Goal: Navigation & Orientation: Find specific page/section

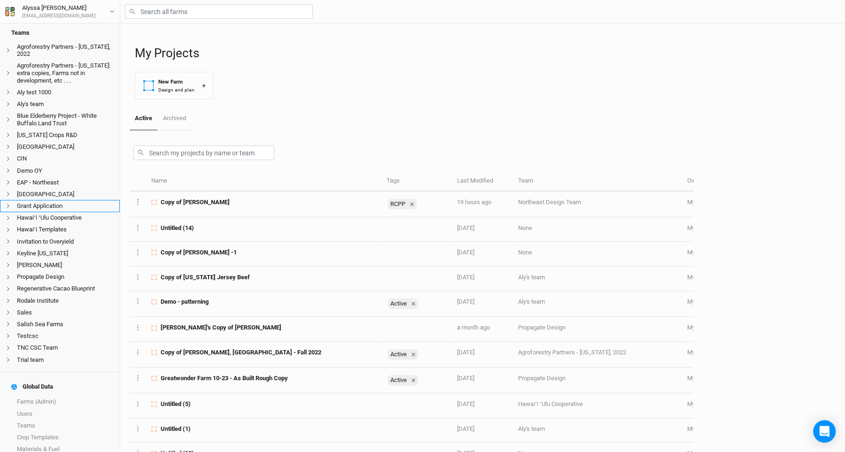
scroll to position [179, 0]
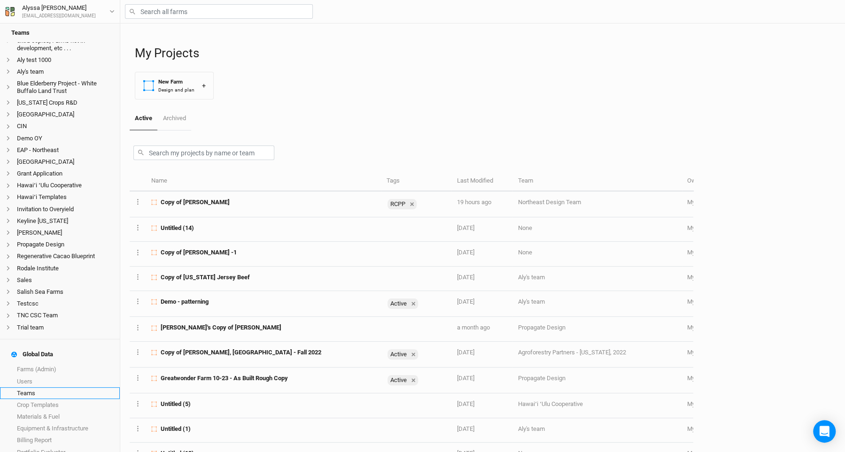
click at [82, 388] on link "Teams" at bounding box center [60, 394] width 120 height 12
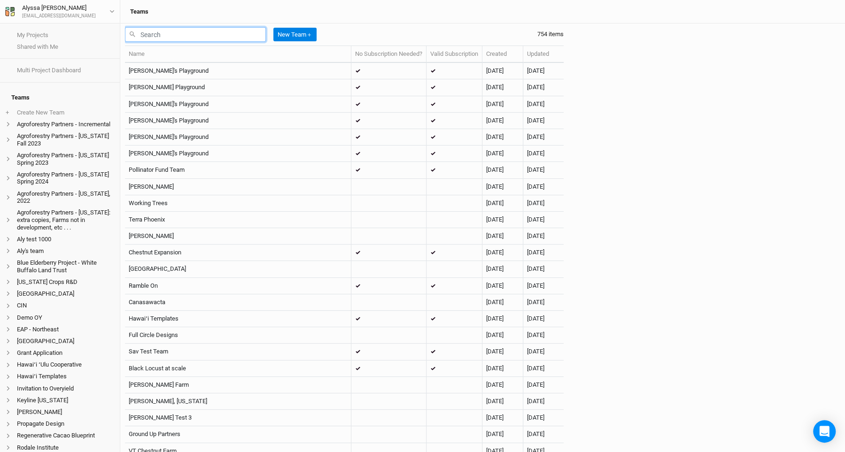
click at [240, 38] on input "text" at bounding box center [195, 34] width 141 height 15
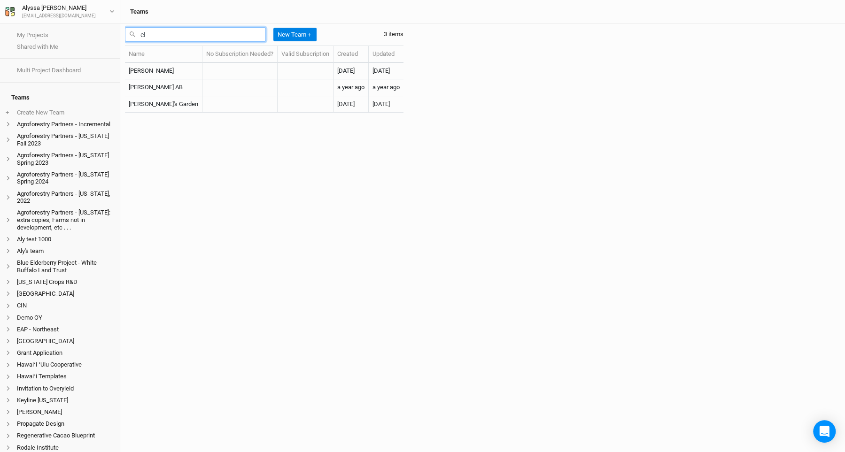
type input "e"
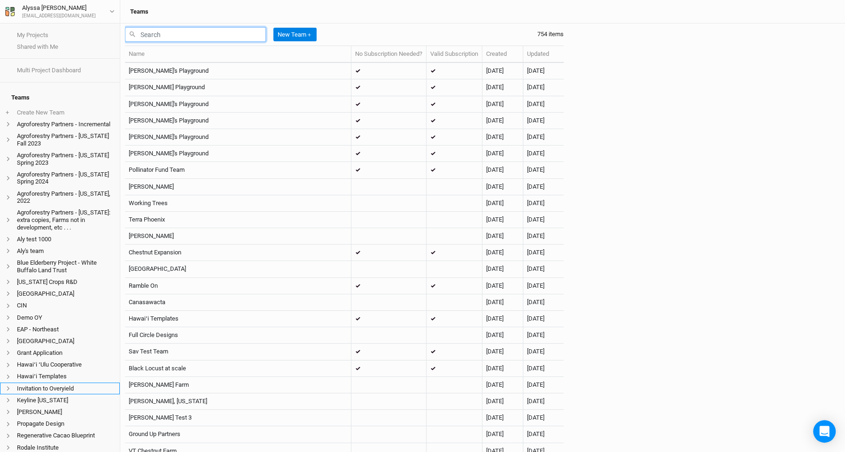
scroll to position [179, 0]
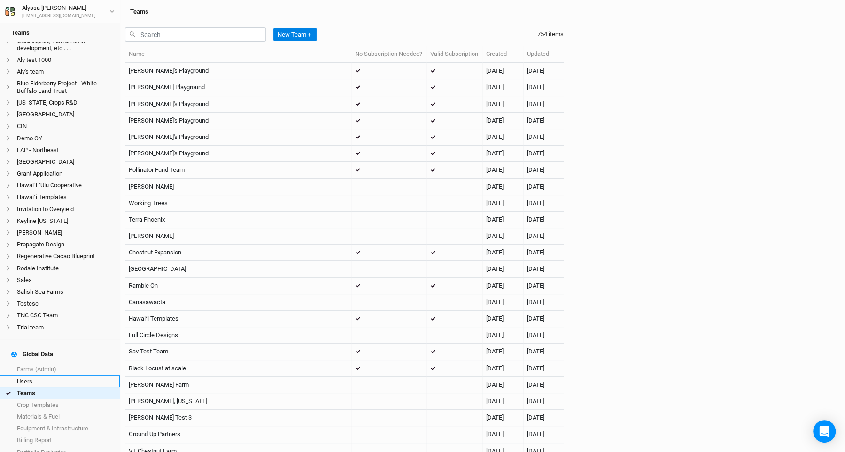
click at [71, 376] on link "Users" at bounding box center [60, 382] width 120 height 12
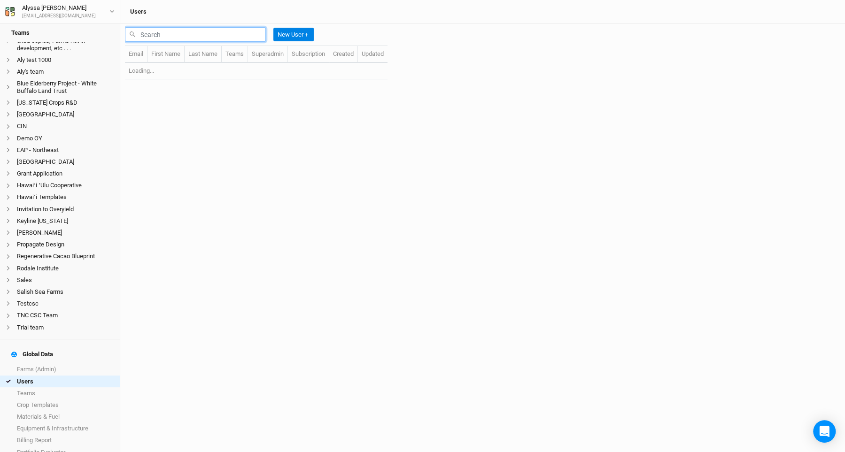
click at [190, 38] on input "text" at bounding box center [195, 34] width 141 height 15
type input "[PERSON_NAME]"
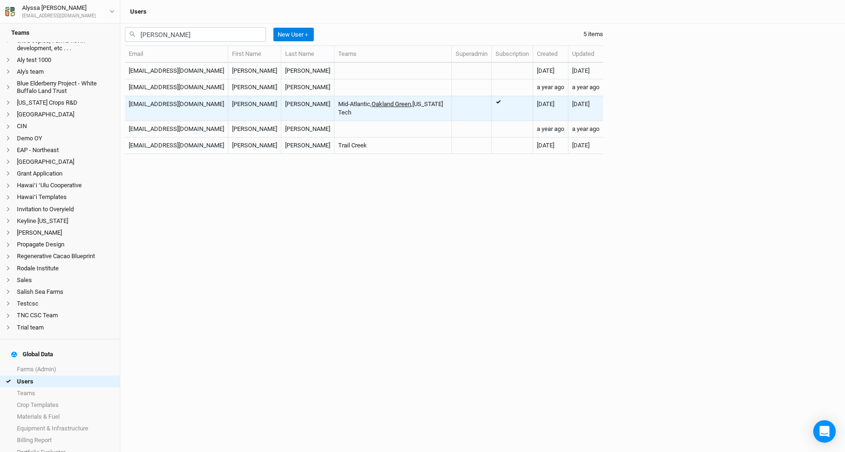
click at [372, 102] on link "Oakland Green" at bounding box center [391, 104] width 39 height 7
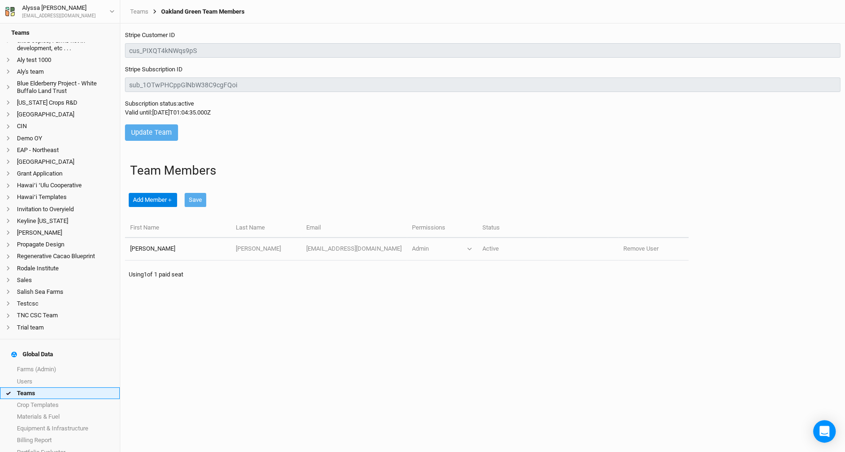
click at [87, 388] on link "Teams" at bounding box center [60, 394] width 120 height 12
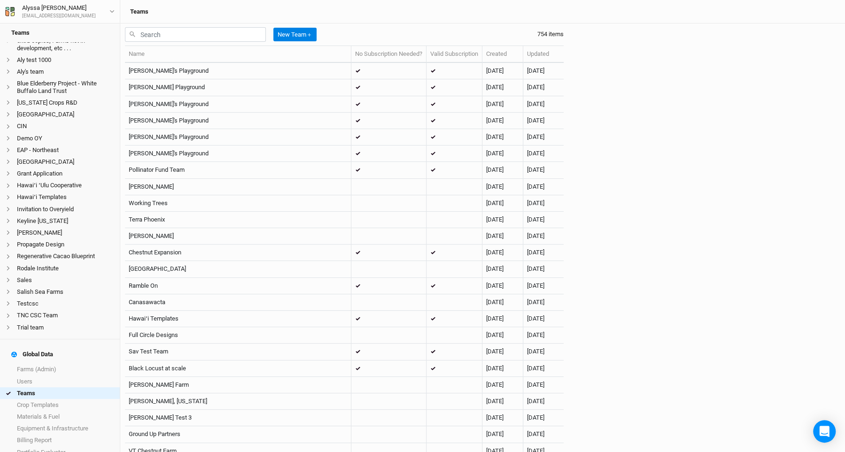
click at [241, 46] on th "Name" at bounding box center [238, 54] width 226 height 17
click at [255, 28] on input "text" at bounding box center [195, 34] width 141 height 15
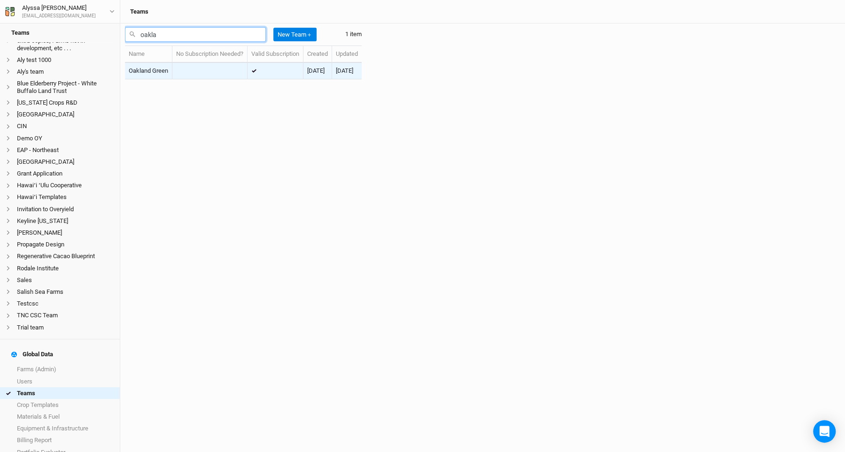
type input "oakla"
click at [147, 77] on td "Oakland Green" at bounding box center [148, 71] width 47 height 16
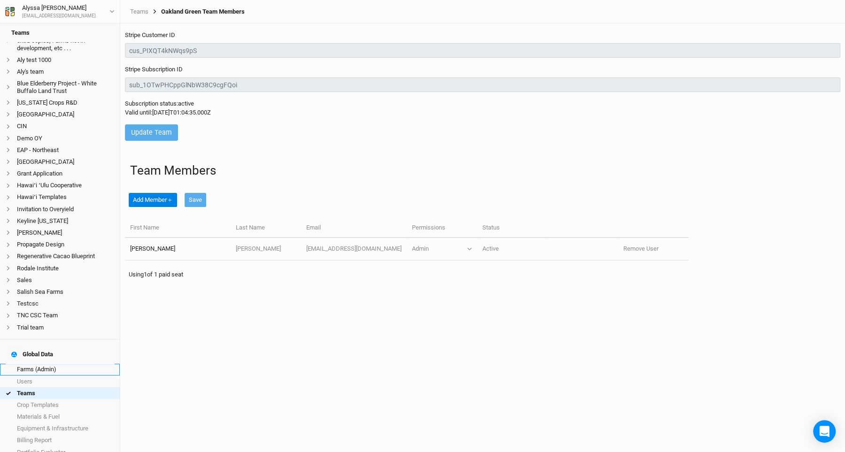
click at [64, 364] on link "Farms (Admin)" at bounding box center [60, 370] width 120 height 12
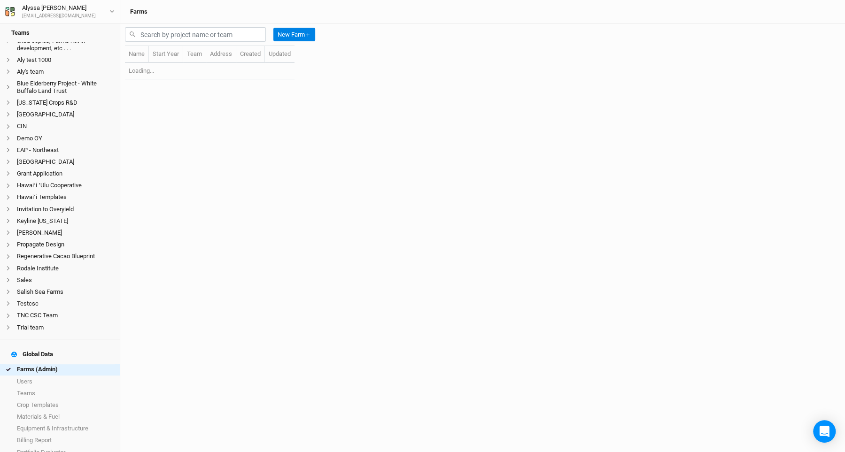
click at [183, 45] on div "New Farm ＋" at bounding box center [222, 34] width 194 height 22
click at [191, 42] on div "New Farm ＋" at bounding box center [222, 34] width 194 height 22
click at [205, 28] on input "text" at bounding box center [195, 34] width 141 height 15
type input "p"
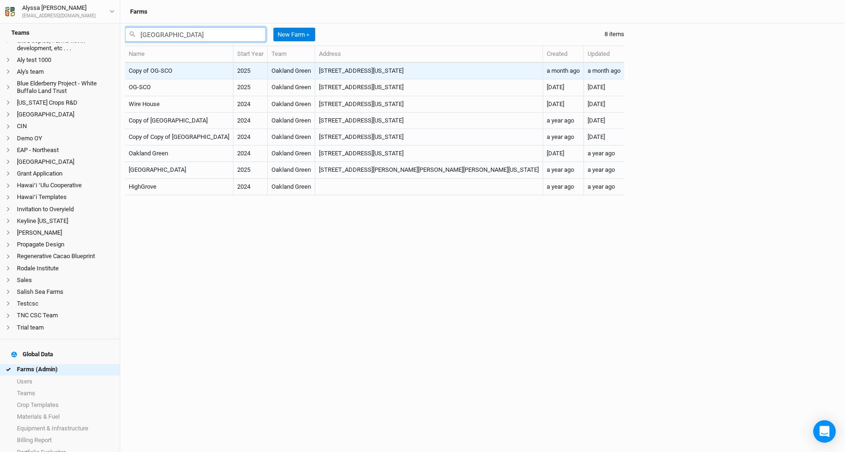
type input "[GEOGRAPHIC_DATA]"
click at [157, 73] on td "Copy of OG-SCO" at bounding box center [179, 71] width 109 height 16
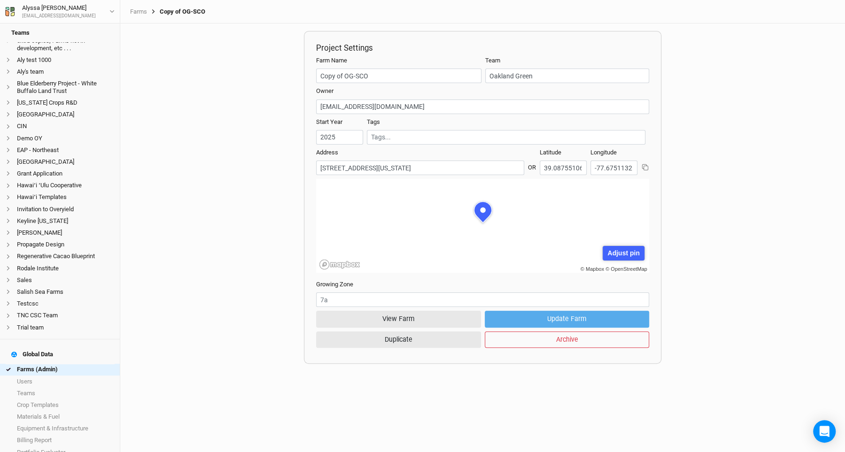
scroll to position [47, 134]
click at [374, 318] on button "View Farm" at bounding box center [398, 319] width 165 height 16
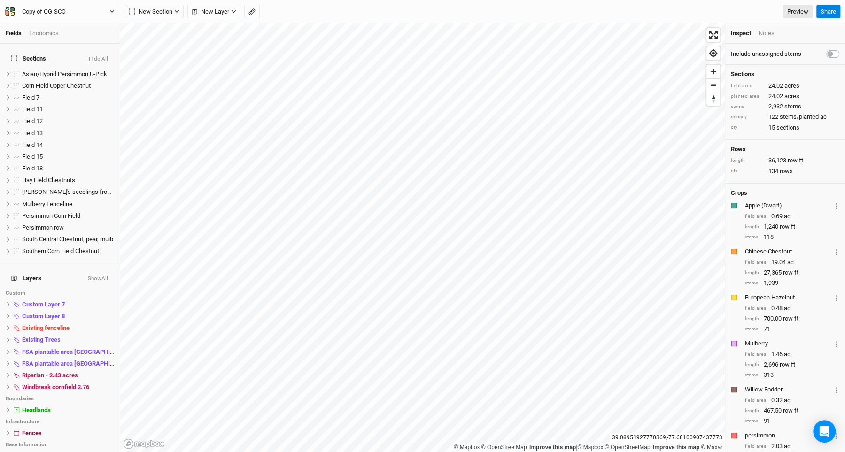
click at [39, 13] on div "Copy of OG-SCO" at bounding box center [44, 11] width 44 height 9
click at [46, 24] on button "Back" at bounding box center [78, 26] width 74 height 12
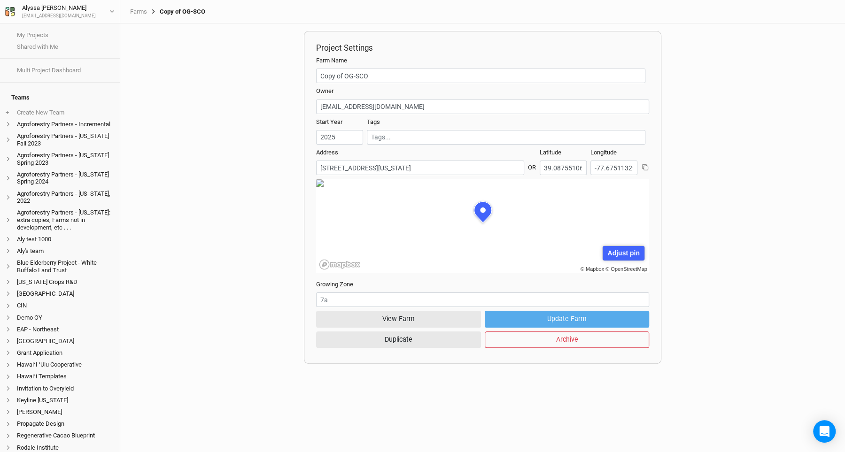
scroll to position [47, 134]
